Goal: Find specific page/section: Find specific page/section

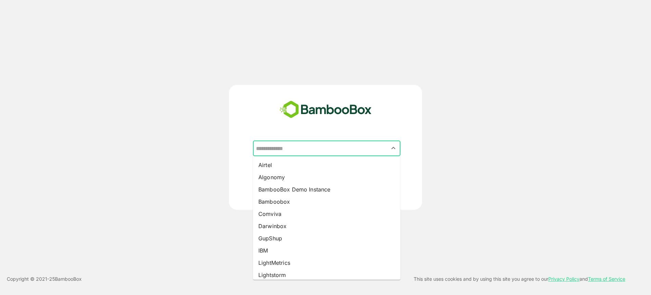
click at [303, 151] on input "text" at bounding box center [326, 148] width 145 height 13
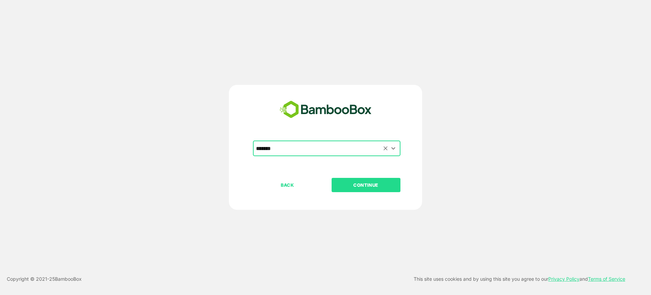
type input "*******"
click at [332, 178] on button "CONTINUE" at bounding box center [366, 185] width 69 height 14
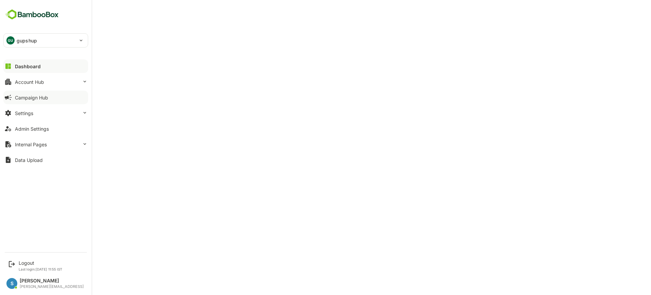
click at [54, 98] on button "Campaign Hub" at bounding box center [45, 98] width 85 height 14
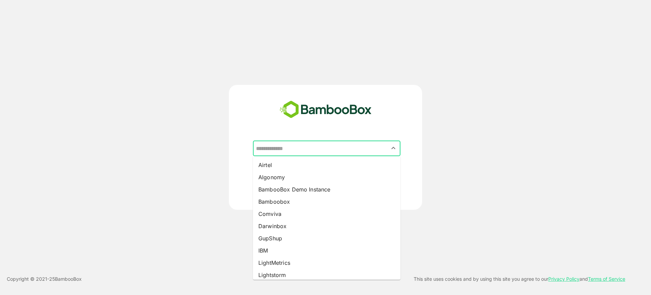
click at [299, 149] on input "text" at bounding box center [326, 148] width 145 height 13
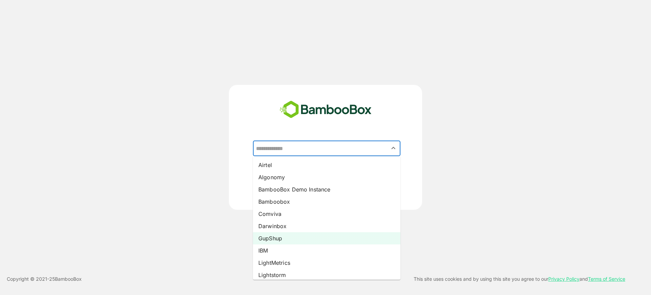
click at [278, 235] on li "GupShup" at bounding box center [327, 238] width 148 height 12
type input "*******"
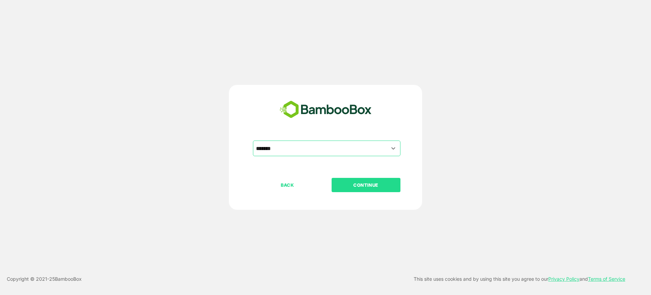
click at [360, 183] on p "CONTINUE" at bounding box center [366, 184] width 68 height 7
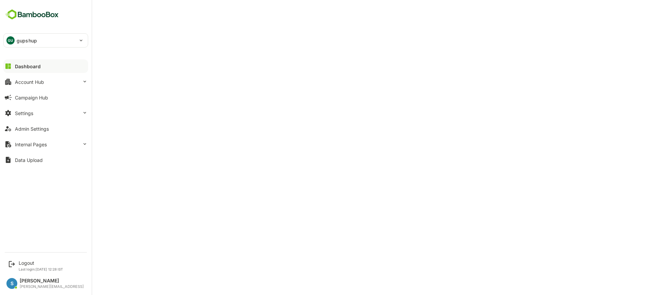
click at [37, 89] on div "Dashboard Account Hub Campaign Hub Settings Admin Settings Internal Pages Data …" at bounding box center [46, 112] width 92 height 109
click at [57, 81] on button "Account Hub" at bounding box center [45, 82] width 85 height 14
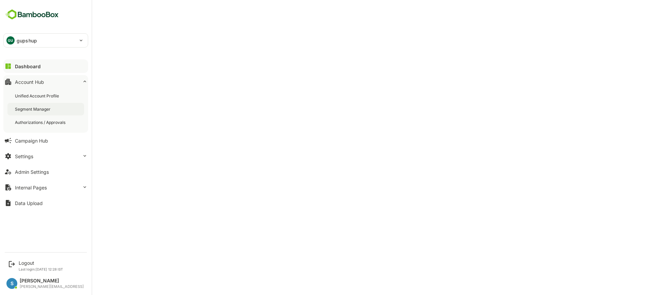
click at [41, 105] on div "Segment Manager" at bounding box center [45, 109] width 77 height 13
